Goal: Task Accomplishment & Management: Manage account settings

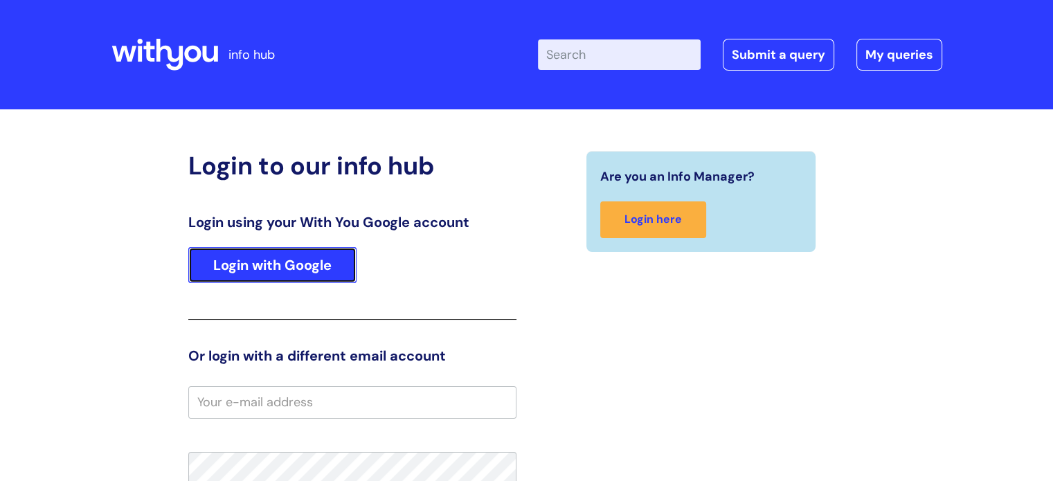
click at [270, 264] on link "Login with Google" at bounding box center [272, 265] width 168 height 36
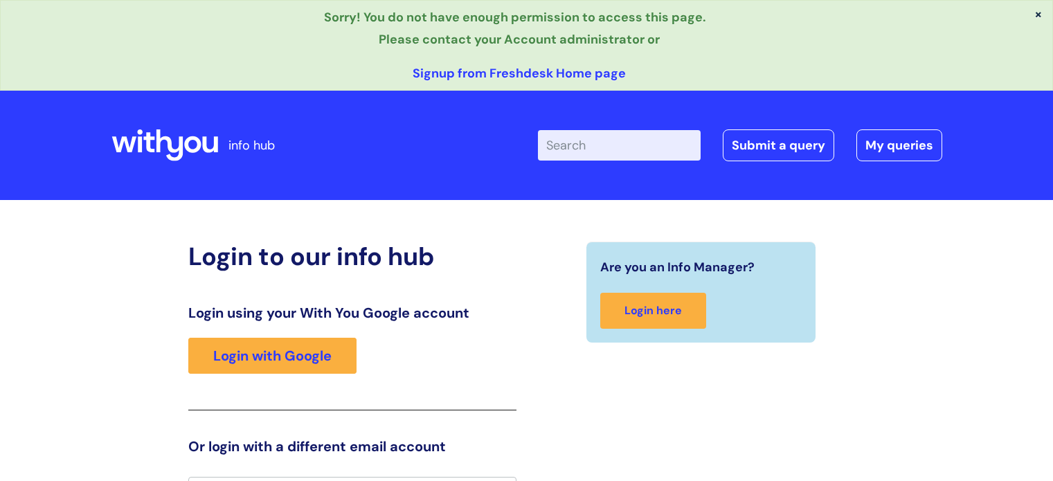
scroll to position [28, 0]
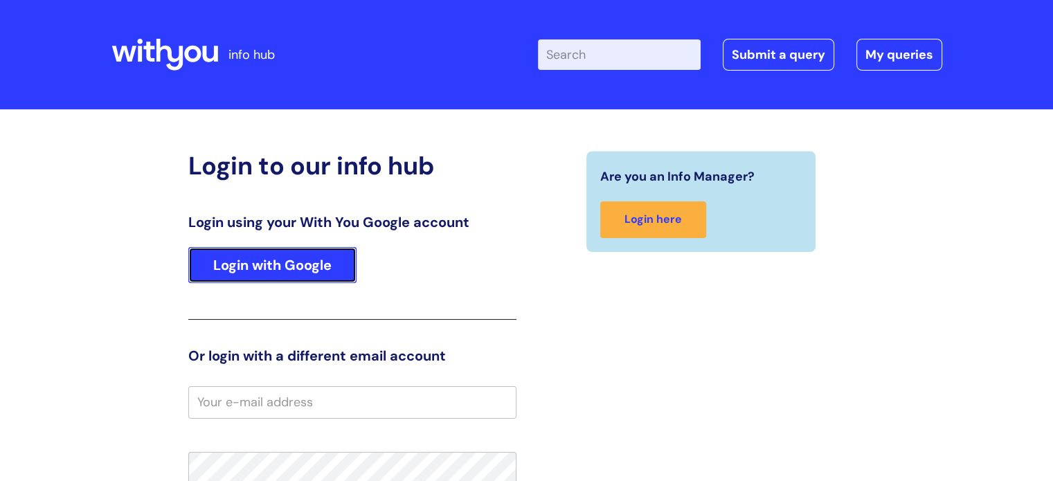
click at [316, 266] on link "Login with Google" at bounding box center [272, 265] width 168 height 36
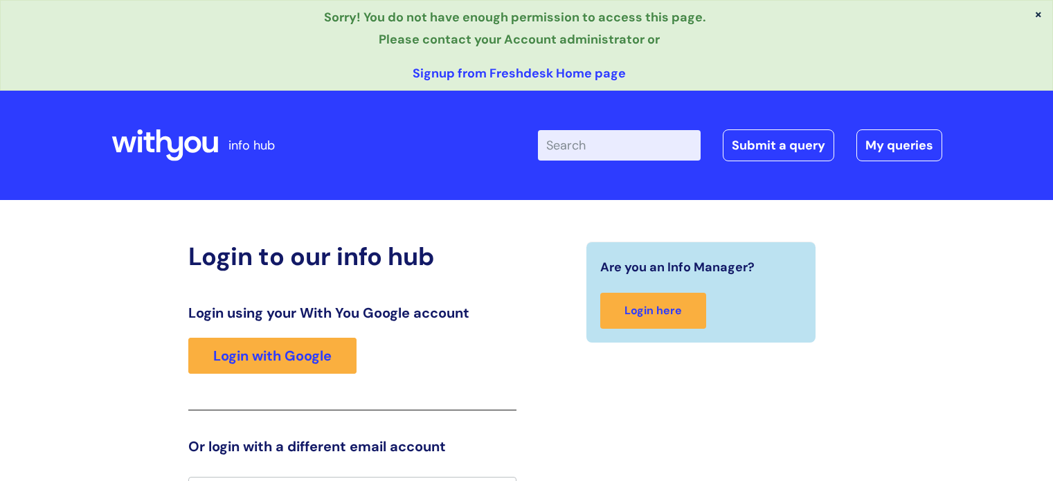
scroll to position [28, 0]
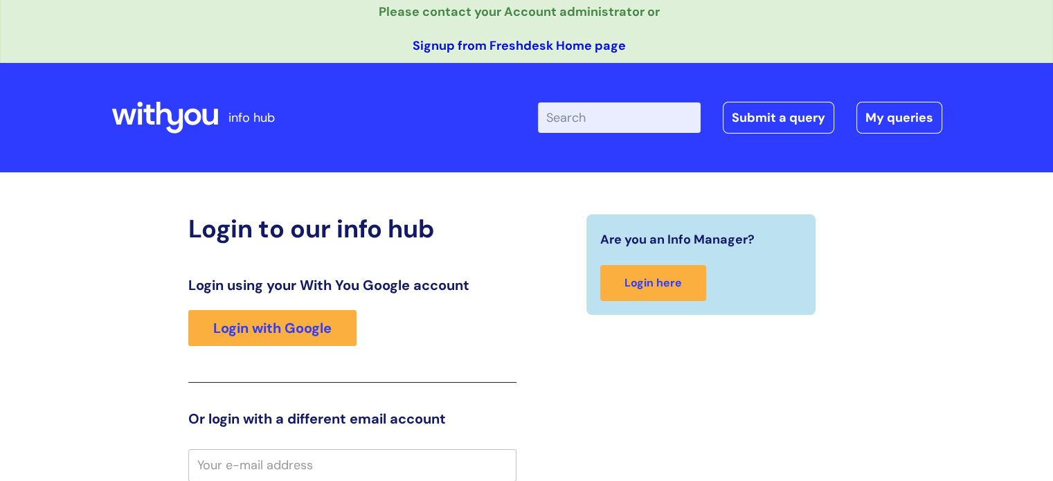
click at [506, 43] on link "Signup from Freshdesk Home page" at bounding box center [518, 45] width 213 height 17
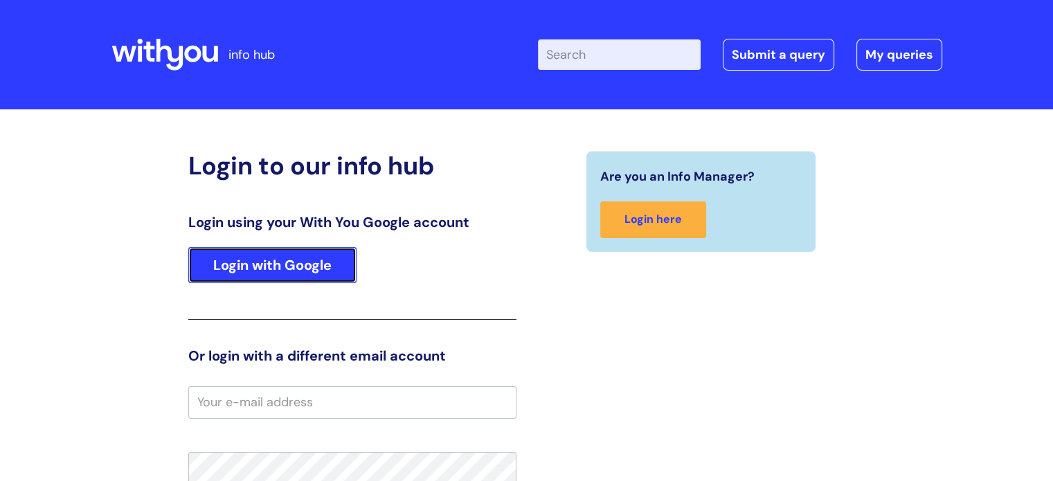
click at [307, 271] on link "Login with Google" at bounding box center [272, 265] width 168 height 36
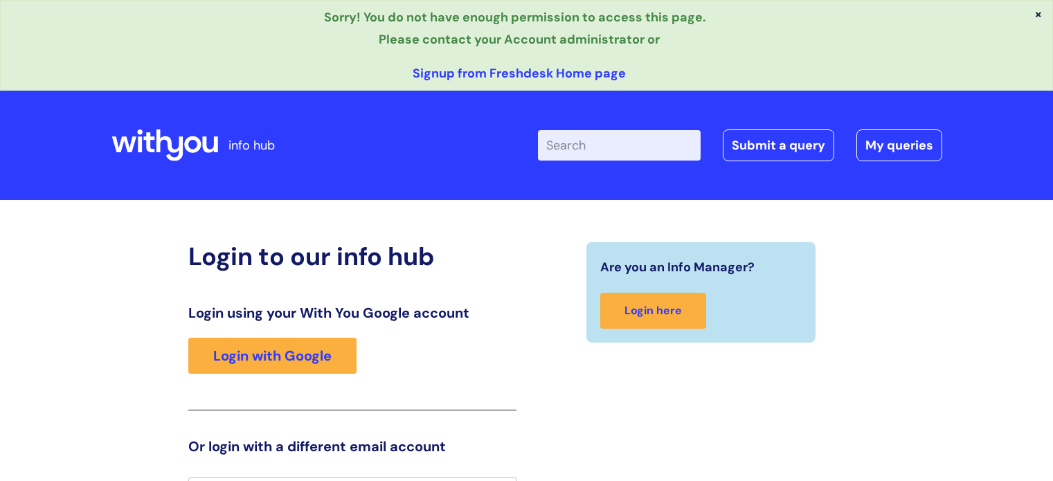
scroll to position [28, 0]
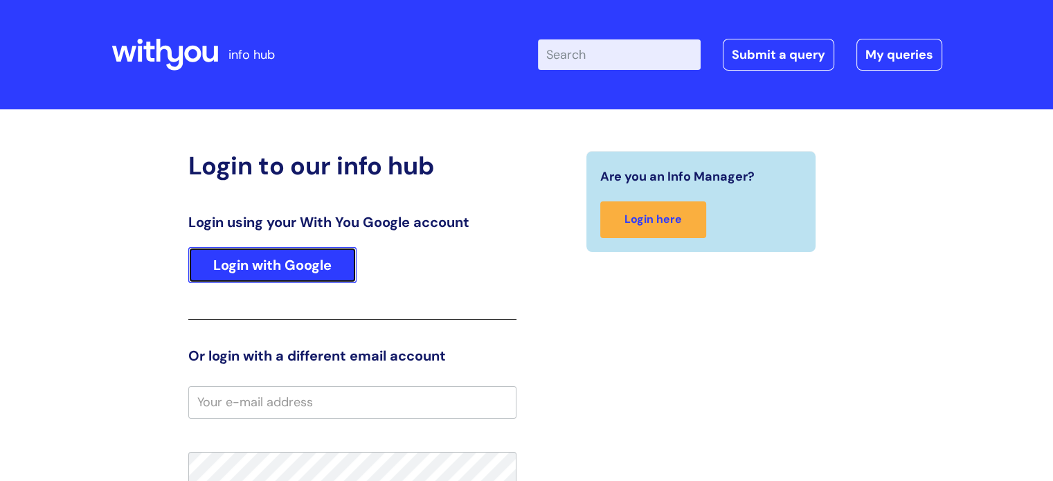
click at [299, 262] on link "Login with Google" at bounding box center [272, 265] width 168 height 36
